Goal: Find specific page/section: Find specific page/section

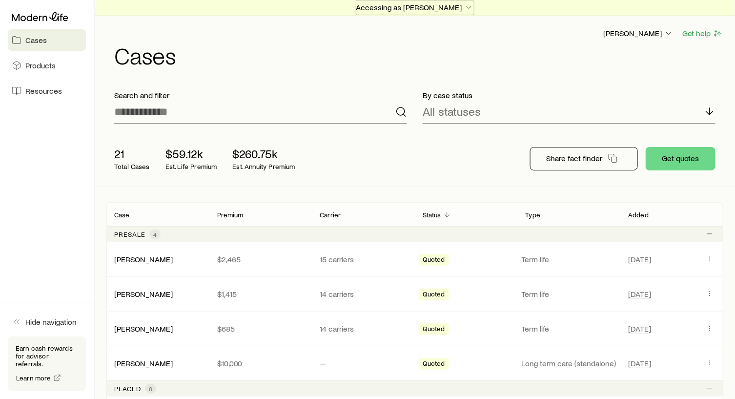
click at [466, 5] on icon "button" at bounding box center [469, 7] width 10 height 10
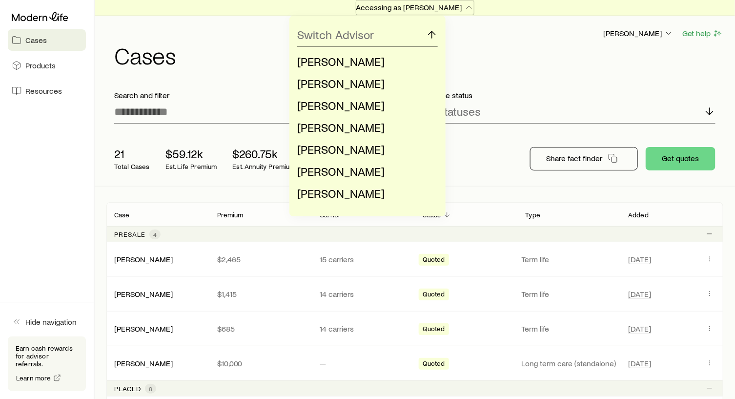
click at [466, 5] on icon "button" at bounding box center [469, 7] width 10 height 10
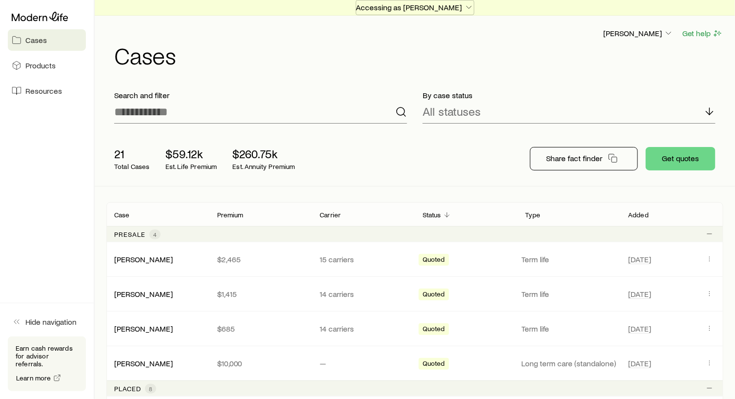
click at [466, 5] on icon "button" at bounding box center [469, 7] width 10 height 10
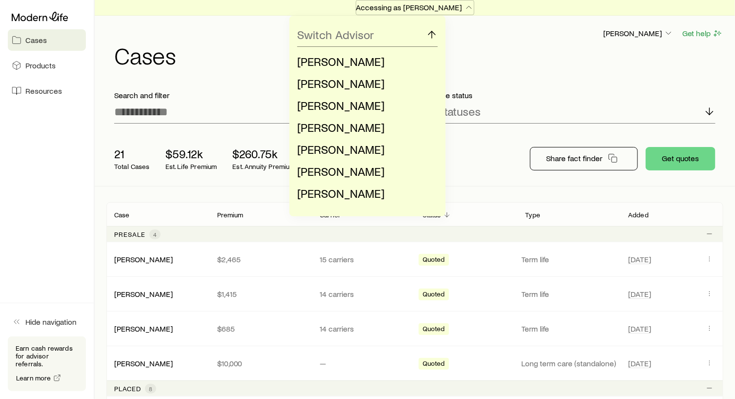
click at [466, 5] on icon "button" at bounding box center [469, 7] width 10 height 10
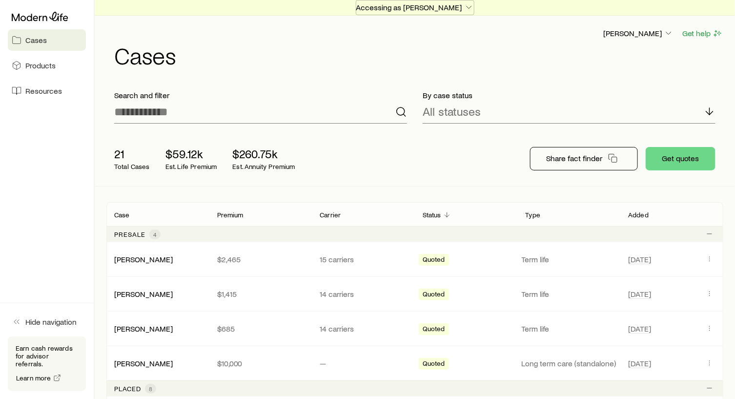
click at [466, 5] on icon "button" at bounding box center [469, 7] width 10 height 10
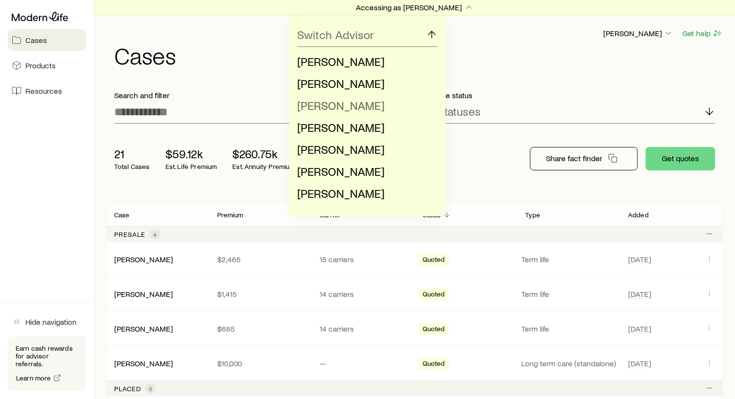
click at [330, 103] on span "[PERSON_NAME]" at bounding box center [340, 105] width 87 height 14
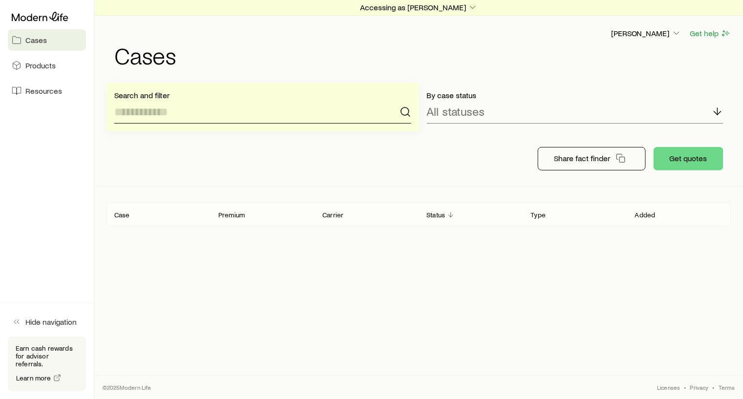
click at [330, 103] on input at bounding box center [262, 111] width 297 height 23
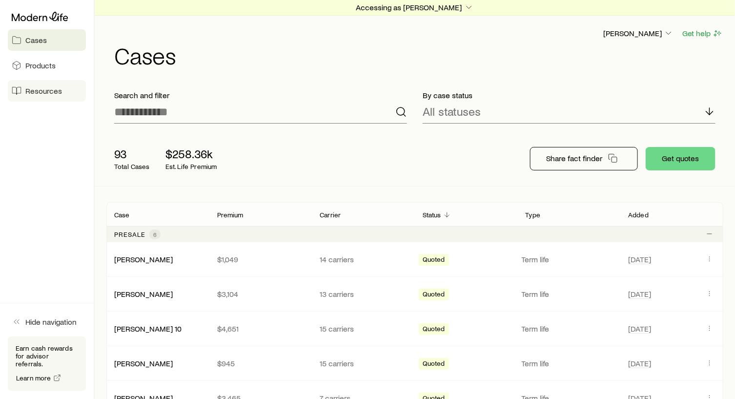
click at [40, 90] on span "Resources" at bounding box center [43, 91] width 37 height 10
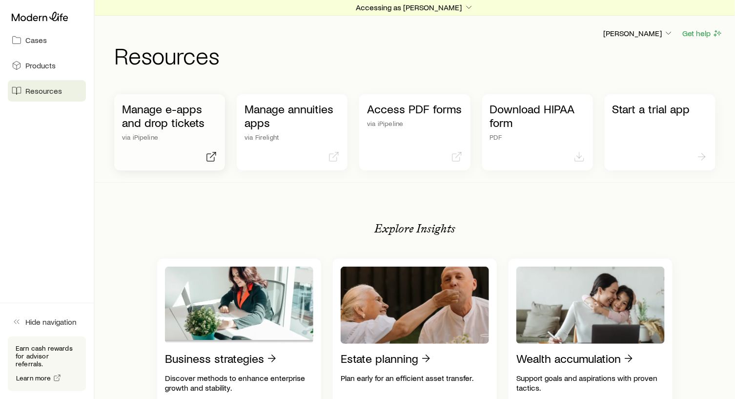
click at [148, 109] on p "Manage e-apps and drop tickets" at bounding box center [169, 115] width 95 height 27
